Goal: Task Accomplishment & Management: Use online tool/utility

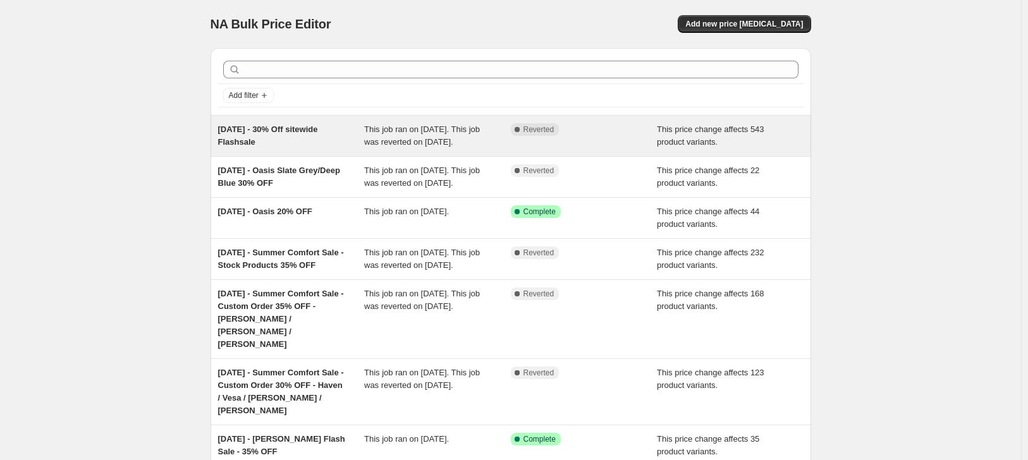
click at [591, 145] on div "Complete Reverted" at bounding box center [584, 135] width 147 height 25
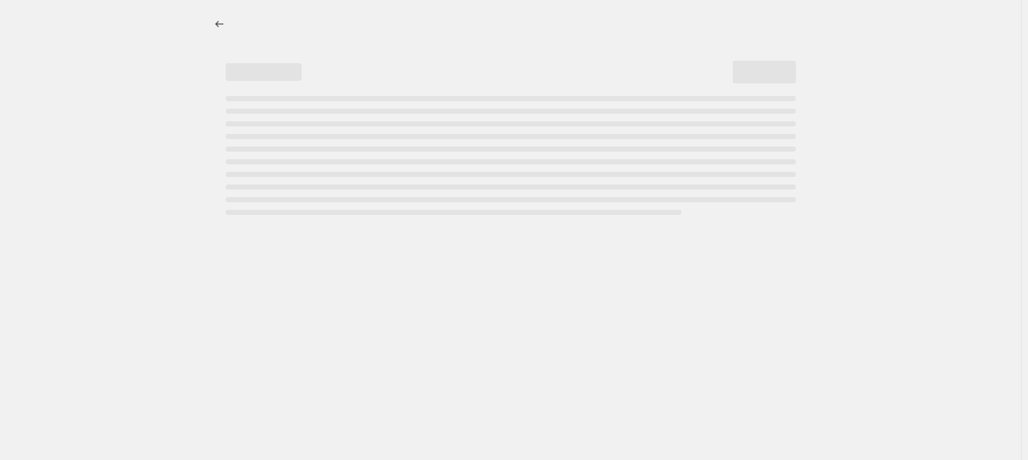
select select "pcap"
select select "no_change"
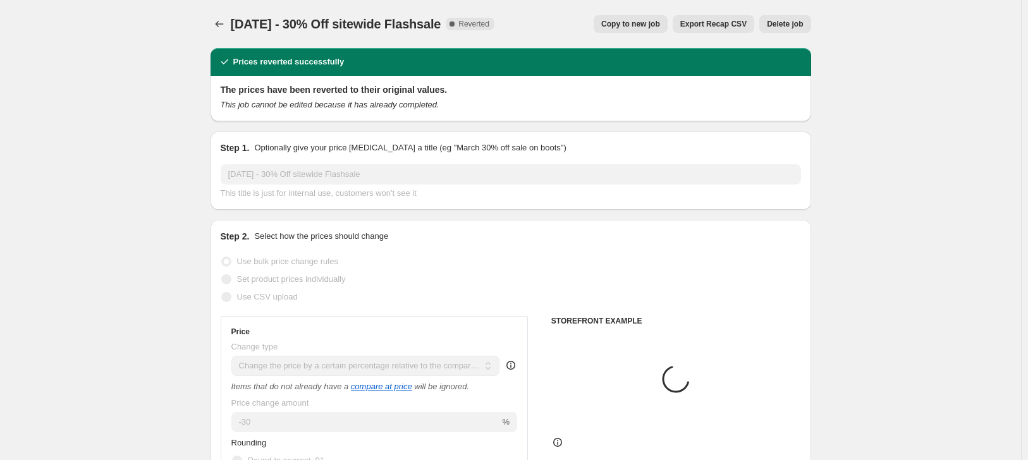
select select "collection"
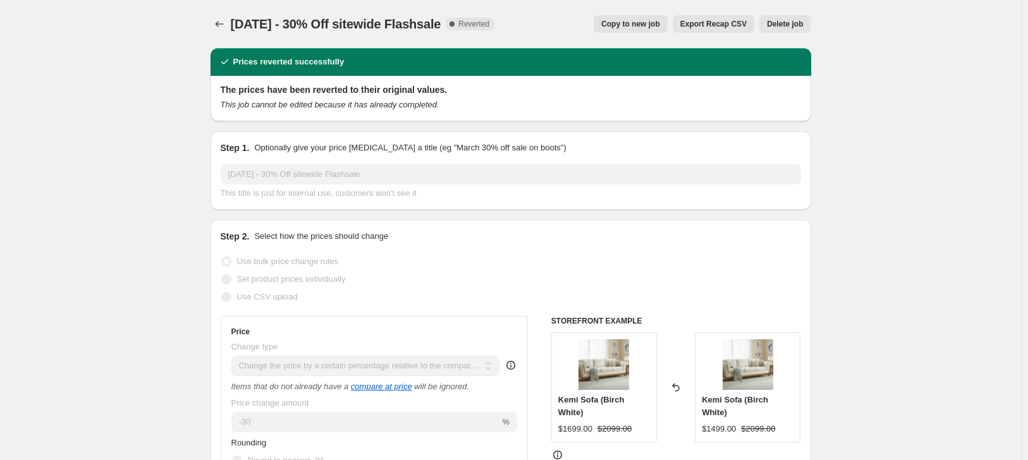
click at [633, 21] on span "Copy to new job" at bounding box center [630, 24] width 59 height 10
select select "pcap"
select select "no_change"
select select "collection"
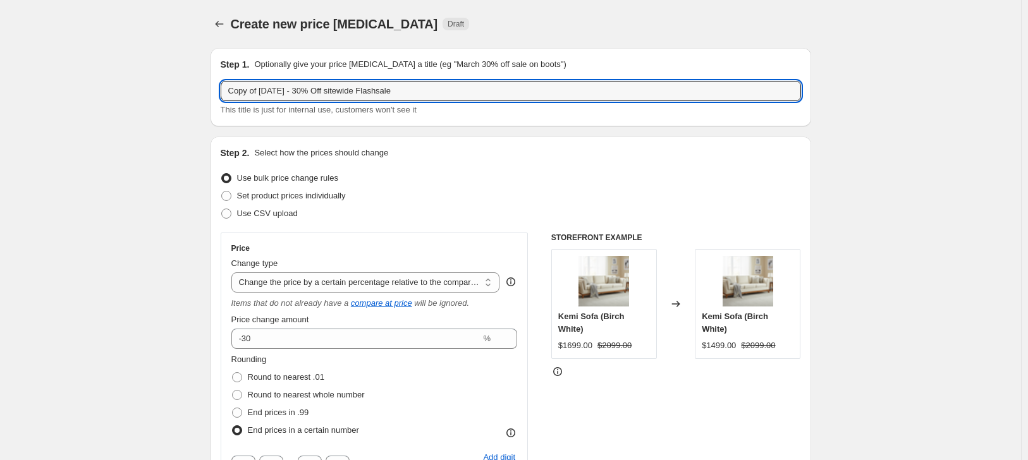
drag, startPoint x: 302, startPoint y: 90, endPoint x: 216, endPoint y: 94, distance: 86.1
click at [216, 94] on div "Step 1. Optionally give your price [MEDICAL_DATA] a title (eg "March 30% off sa…" at bounding box center [511, 87] width 601 height 78
click at [261, 89] on input "2025.08. - 30% Off sitewide Flashsale" at bounding box center [511, 91] width 581 height 20
click at [488, 91] on input "[DATE] - [DATE] Sale - 30% Off sitewide Flashsale" at bounding box center [511, 91] width 581 height 20
drag, startPoint x: 450, startPoint y: 93, endPoint x: 407, endPoint y: 92, distance: 43.6
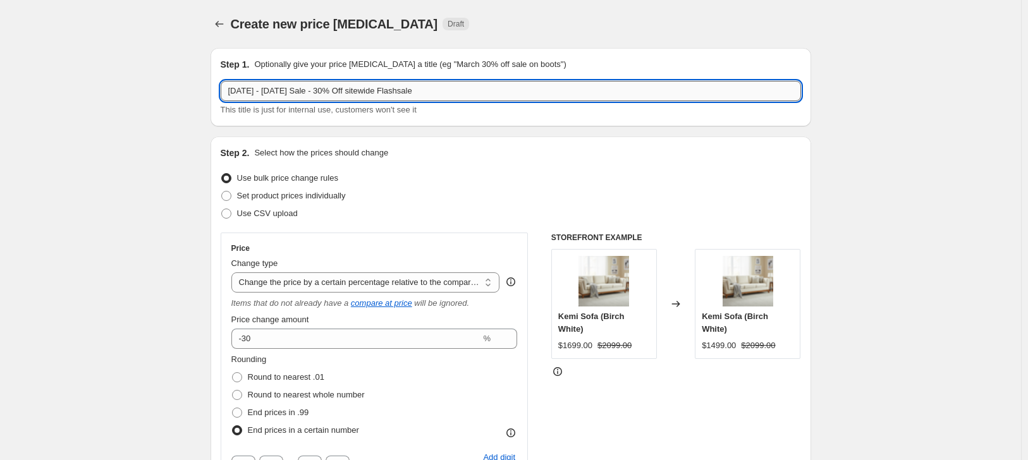
click at [407, 92] on input "[DATE] - [DATE] Sale - 30% Off sitewide Flashsale" at bounding box center [511, 91] width 581 height 20
click at [376, 93] on input "[DATE] - [DATE] Sale - 30% Off sitewide" at bounding box center [511, 91] width 581 height 20
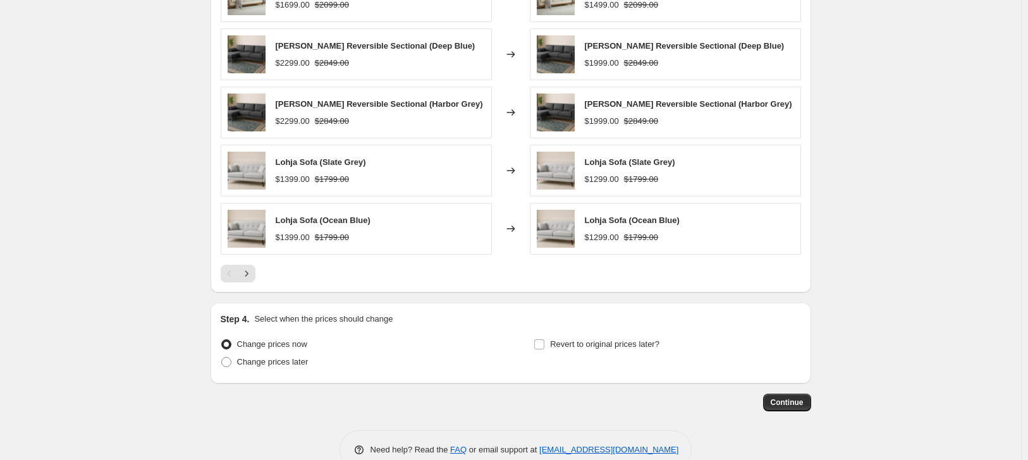
scroll to position [1036, 0]
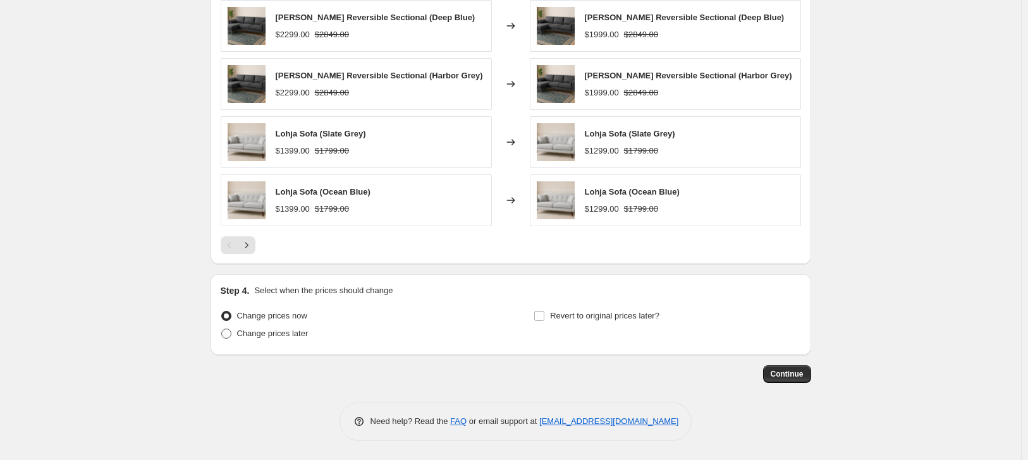
type input "[DATE] - [DATE] Sale - 30% Off Sitewide"
click at [271, 336] on span "Change prices later" at bounding box center [272, 333] width 71 height 9
click at [222, 329] on input "Change prices later" at bounding box center [221, 329] width 1 height 1
radio input "true"
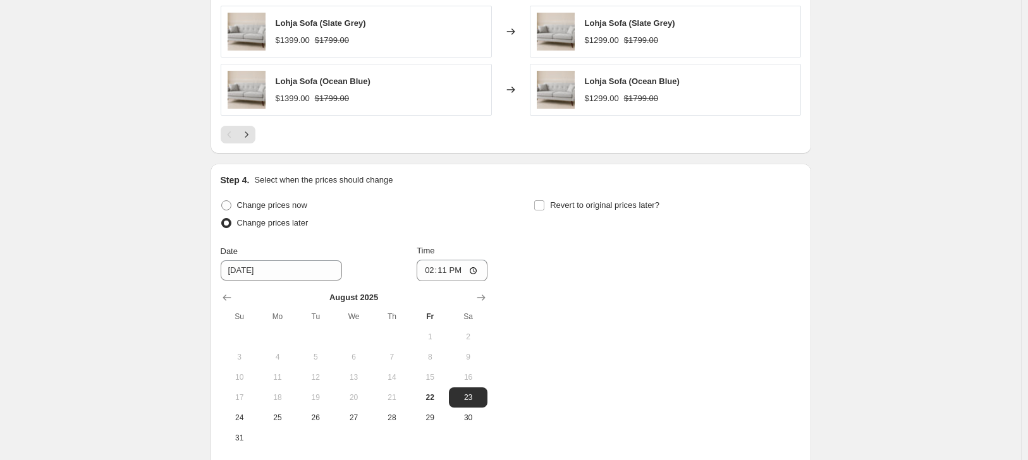
scroll to position [1163, 0]
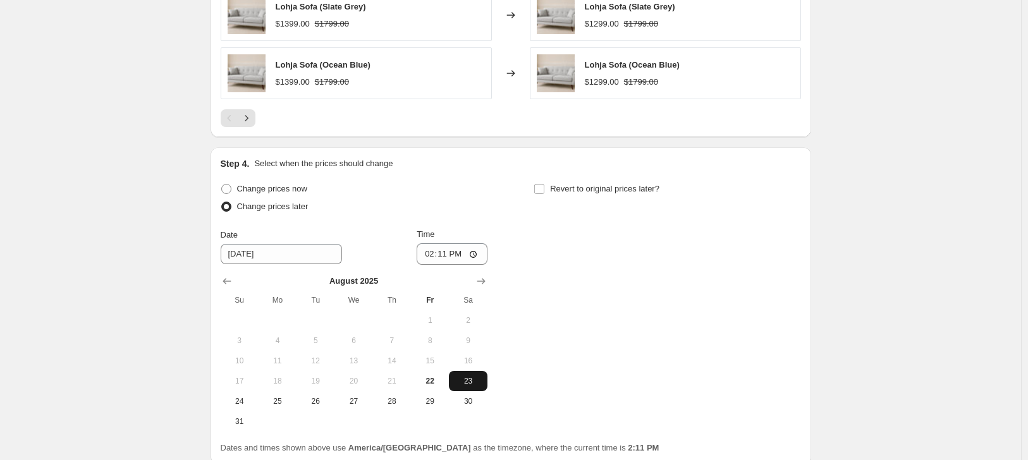
click at [476, 381] on span "23" at bounding box center [468, 381] width 28 height 10
click at [481, 256] on input "14:11" at bounding box center [452, 254] width 71 height 22
type input "00:00"
click at [691, 257] on div "Change prices now Change prices later Date [DATE] Time 00:00 [DATE] Su Mo Tu We…" at bounding box center [511, 306] width 581 height 252
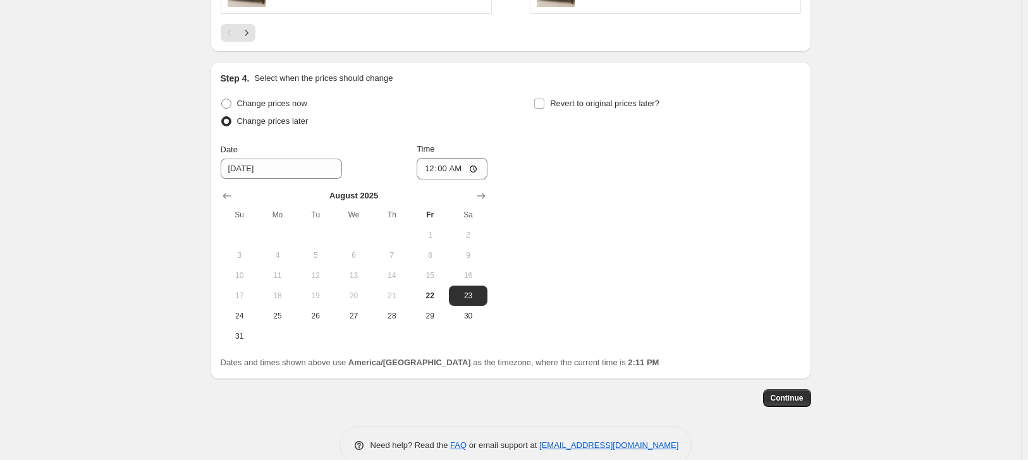
scroll to position [1273, 0]
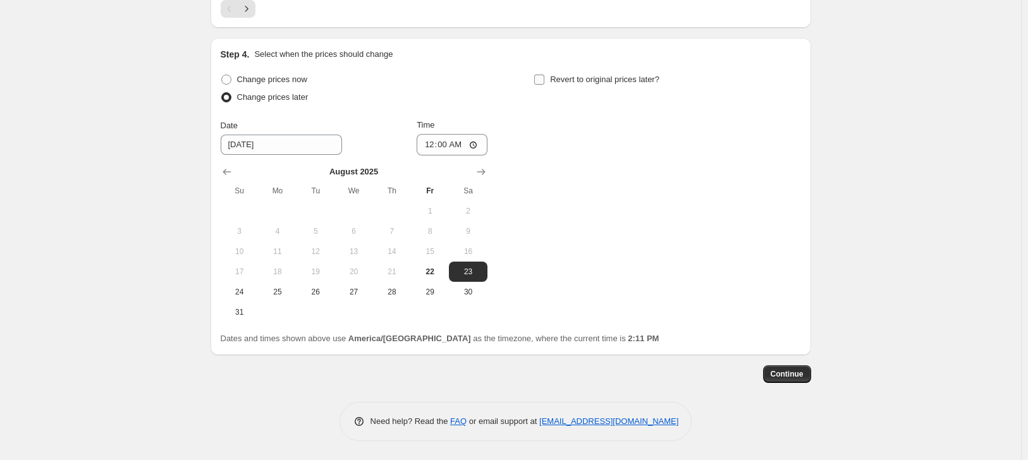
click at [543, 78] on input "Revert to original prices later?" at bounding box center [539, 80] width 10 height 10
checkbox input "true"
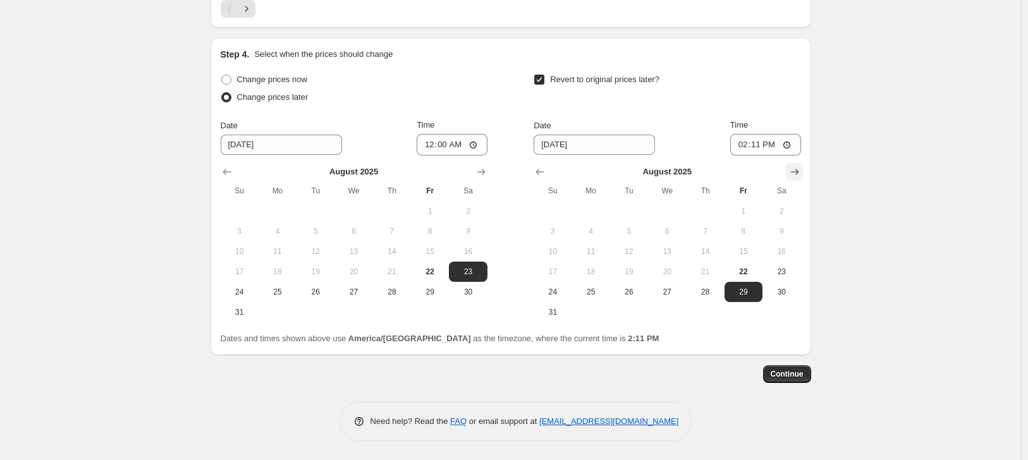
click at [804, 169] on button "Show next month, September 2025" at bounding box center [795, 172] width 18 height 18
click at [599, 232] on span "8" at bounding box center [591, 231] width 28 height 10
type input "[DATE]"
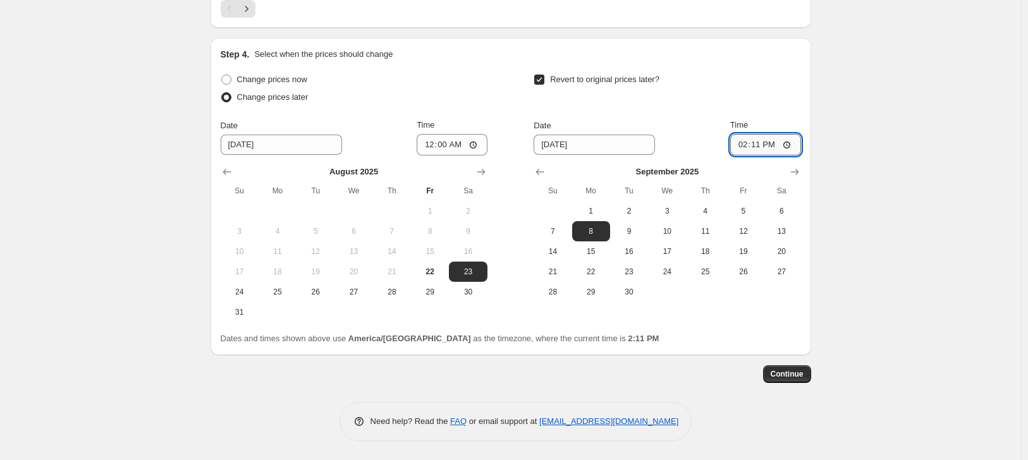
click at [792, 146] on input "14:11" at bounding box center [765, 145] width 71 height 22
type input "00:00"
click at [802, 373] on span "Continue" at bounding box center [787, 374] width 33 height 10
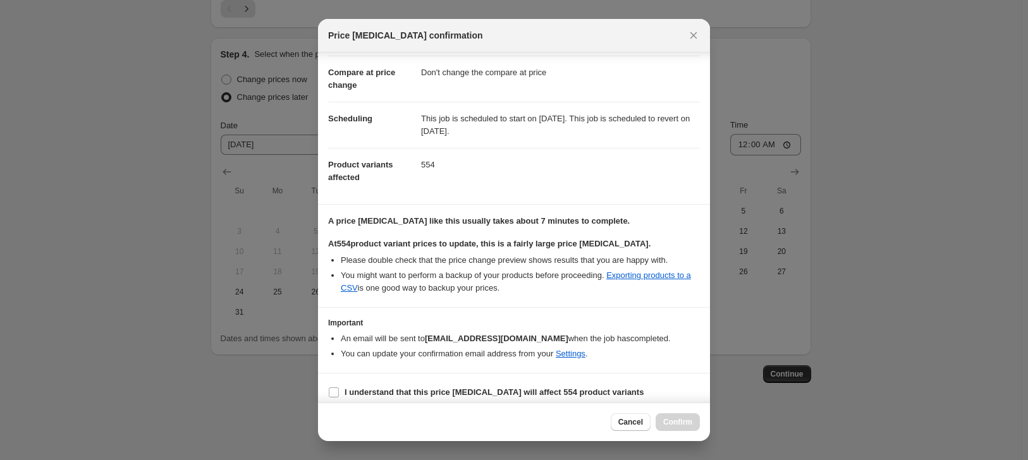
scroll to position [74, 0]
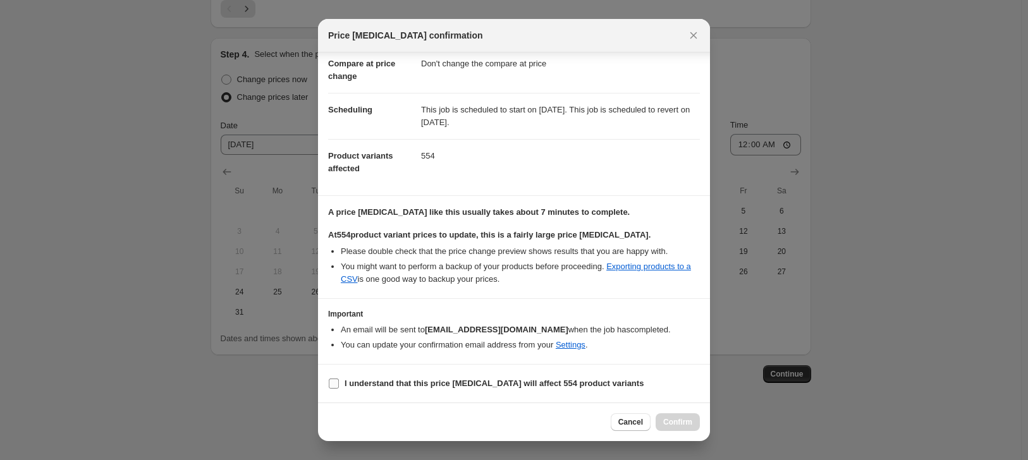
click at [374, 384] on b "I understand that this price [MEDICAL_DATA] will affect 554 product variants" at bounding box center [494, 383] width 299 height 9
click at [339, 384] on input "I understand that this price [MEDICAL_DATA] will affect 554 product variants" at bounding box center [334, 384] width 10 height 10
checkbox input "true"
click at [687, 425] on span "Confirm" at bounding box center [677, 422] width 29 height 10
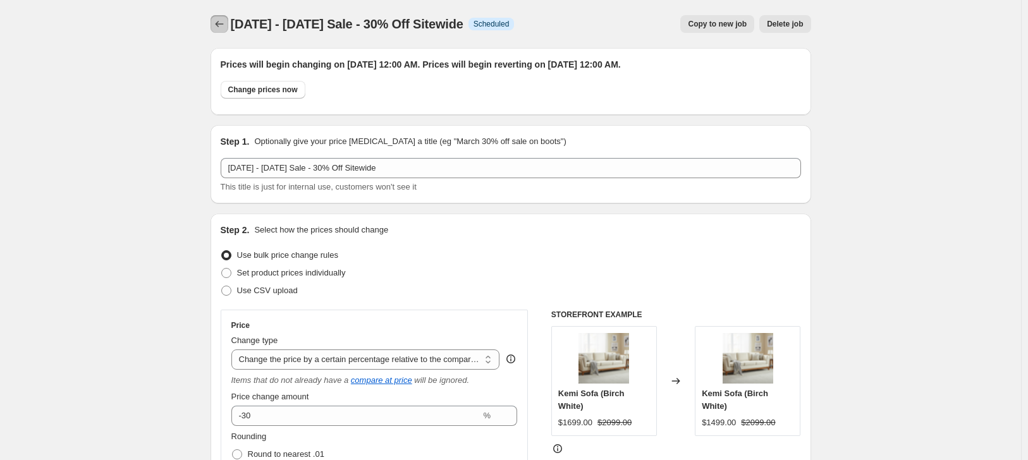
click at [217, 23] on icon "Price change jobs" at bounding box center [219, 24] width 13 height 13
